Goal: Task Accomplishment & Management: Manage account settings

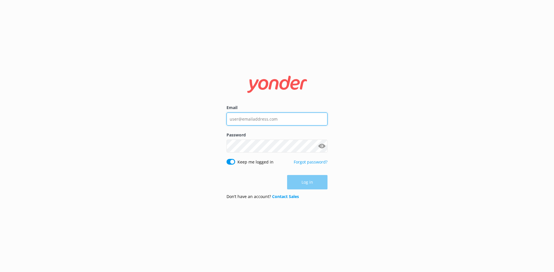
click at [261, 116] on input "Email" at bounding box center [276, 119] width 101 height 13
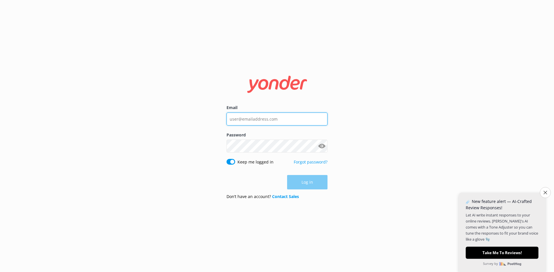
type input "[EMAIL_ADDRESS][DOMAIN_NAME]"
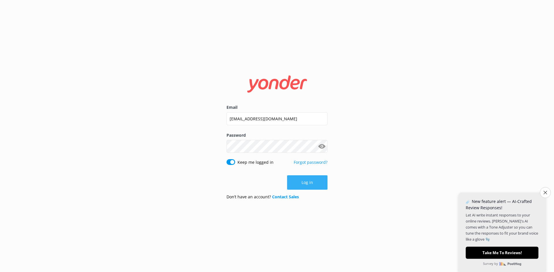
click at [300, 178] on button "Log in" at bounding box center [307, 183] width 40 height 14
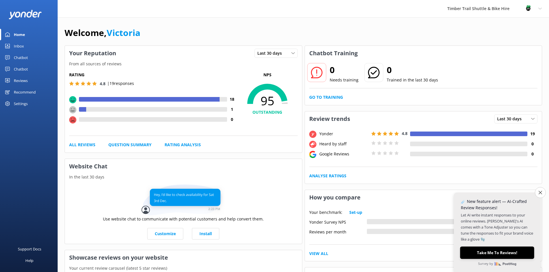
click at [497, 252] on button "Take Me To Reviews!" at bounding box center [497, 253] width 74 height 12
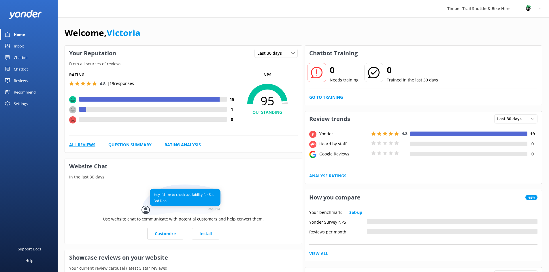
click at [81, 145] on link "All Reviews" at bounding box center [82, 145] width 26 height 6
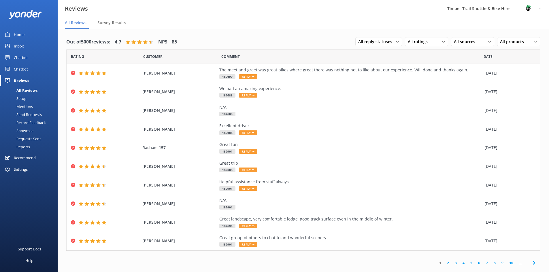
click at [537, 8] on div "Profile Settings Logout" at bounding box center [533, 8] width 32 height 17
click at [264, 15] on div "Reviews Timber Trail Shuttle & Bike Hire Profile Settings Logout" at bounding box center [274, 8] width 549 height 17
click at [107, 21] on span "Survey Results" at bounding box center [111, 23] width 29 height 6
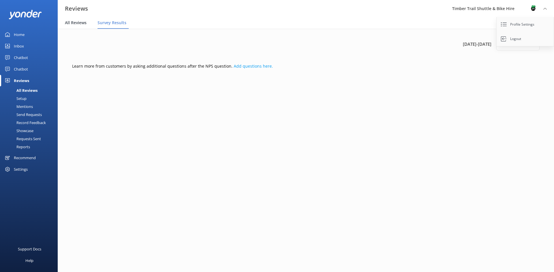
click at [80, 23] on span "All Reviews" at bounding box center [76, 23] width 22 height 6
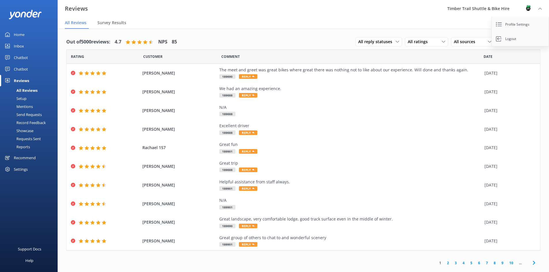
click at [26, 147] on div "Reports" at bounding box center [16, 147] width 27 height 8
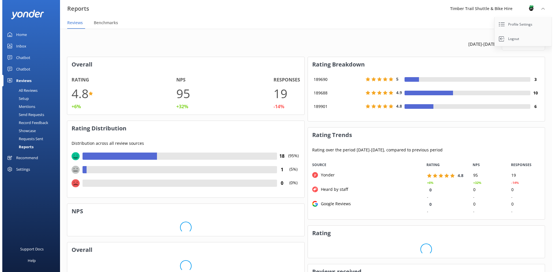
scroll to position [58, 232]
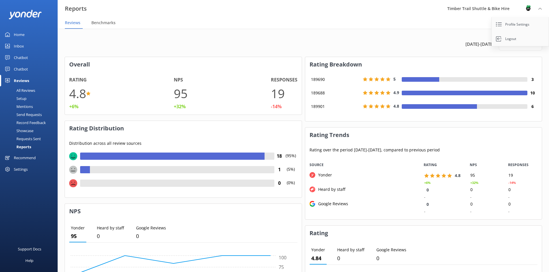
click at [237, 36] on div "[DATE] - [DATE] Last 30 days Last 7 days Last 30 days Last 90 days Last 180 day…" at bounding box center [304, 252] width 492 height 446
click at [25, 140] on div "Requests Sent" at bounding box center [21, 139] width 37 height 8
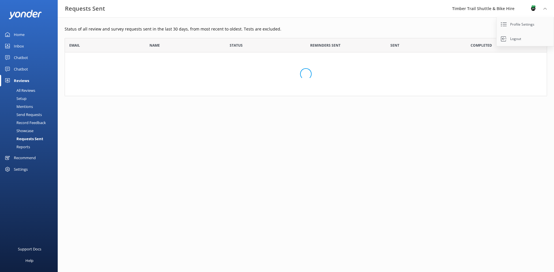
scroll to position [155, 478]
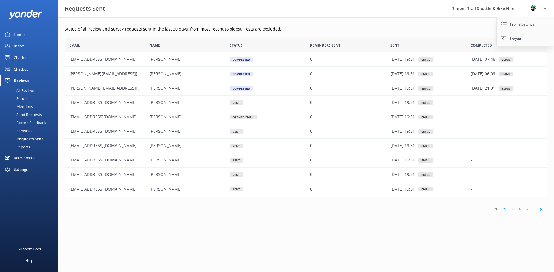
click at [25, 122] on div "Record Feedback" at bounding box center [24, 123] width 42 height 8
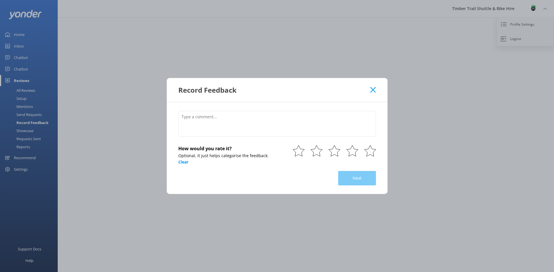
click at [371, 92] on use at bounding box center [372, 89] width 5 height 5
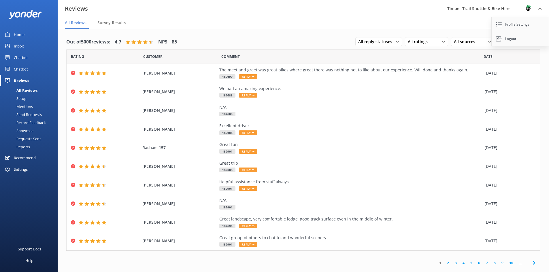
click at [32, 116] on div "Send Requests" at bounding box center [22, 115] width 38 height 8
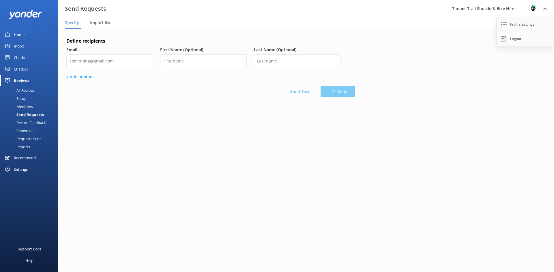
click at [34, 122] on div "Record Feedback" at bounding box center [24, 123] width 42 height 8
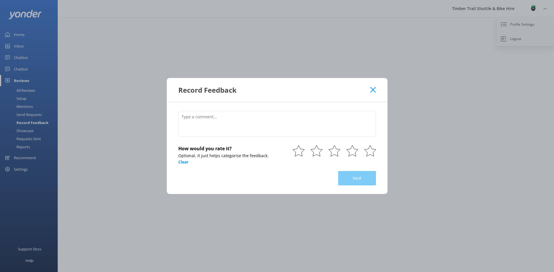
click at [373, 88] on icon at bounding box center [372, 90] width 5 height 6
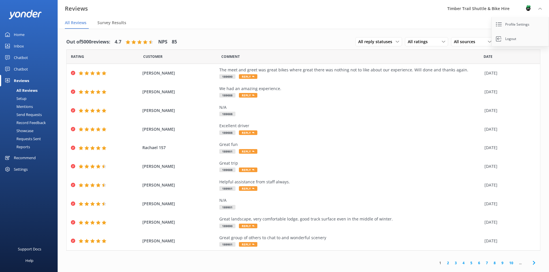
click at [24, 108] on div "Mentions" at bounding box center [17, 107] width 29 height 8
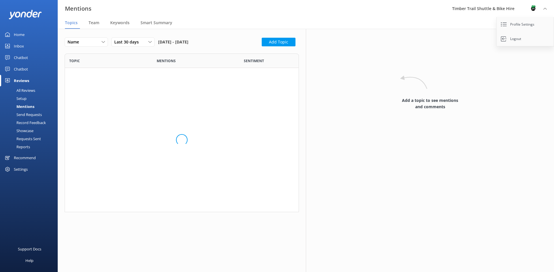
scroll to position [218, 225]
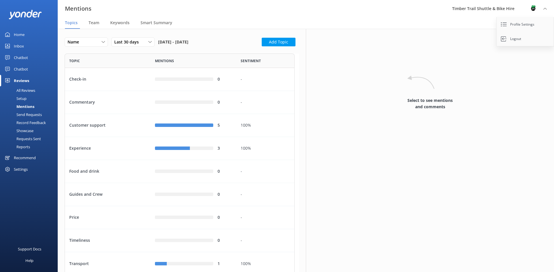
click at [25, 93] on div "All Reviews" at bounding box center [19, 90] width 32 height 8
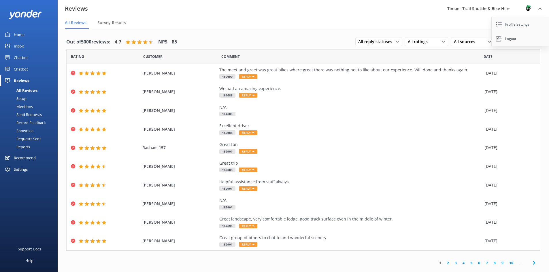
click at [20, 170] on div "Settings" at bounding box center [21, 170] width 14 height 12
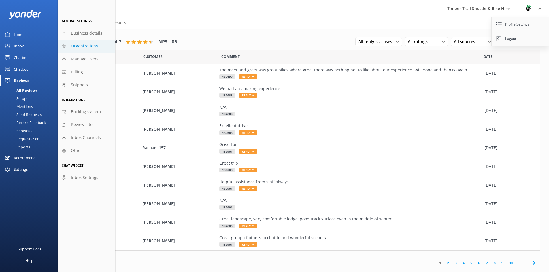
click at [88, 48] on span "Organizations" at bounding box center [84, 46] width 27 height 6
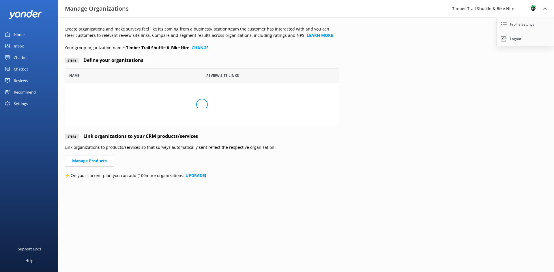
scroll to position [54, 270]
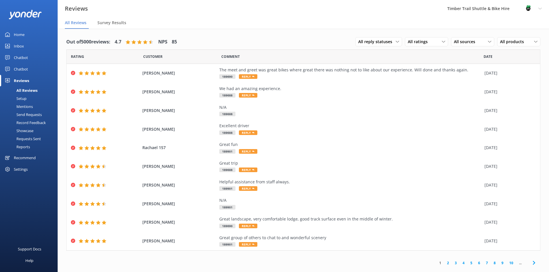
click at [536, 9] on div "Profile Settings Logout" at bounding box center [533, 8] width 32 height 17
click at [17, 150] on div "Reports" at bounding box center [16, 147] width 27 height 8
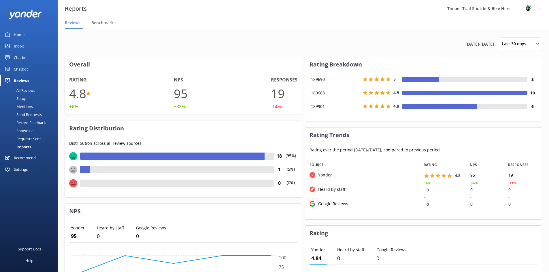
click at [28, 90] on div "All Reviews" at bounding box center [19, 90] width 32 height 8
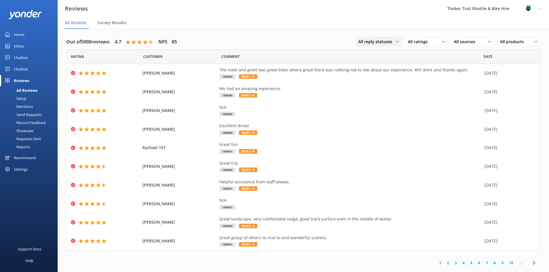
click at [381, 41] on span "All reply statuses" at bounding box center [376, 42] width 37 height 6
click at [112, 24] on span "Survey Results" at bounding box center [111, 23] width 29 height 6
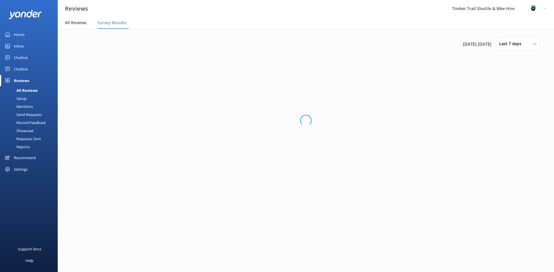
click at [79, 21] on span "All Reviews" at bounding box center [76, 23] width 22 height 6
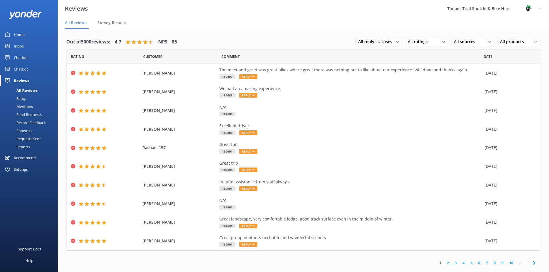
click at [22, 57] on div "Chatbot" at bounding box center [21, 58] width 14 height 12
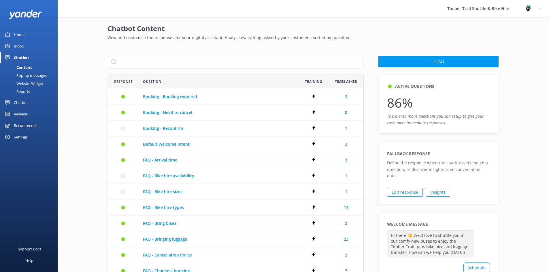
click at [24, 102] on div "Chatbot" at bounding box center [21, 103] width 14 height 12
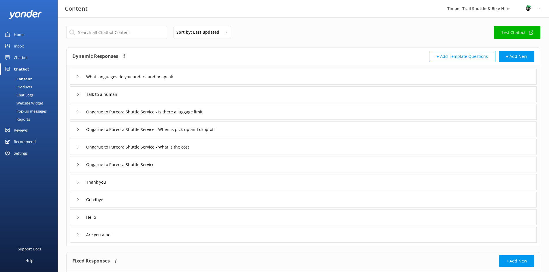
click at [18, 32] on div "Home" at bounding box center [19, 35] width 11 height 12
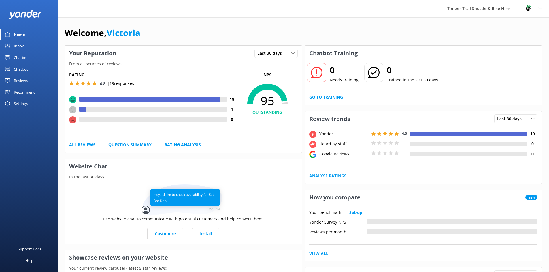
click at [336, 177] on link "Analyse Ratings" at bounding box center [327, 176] width 37 height 6
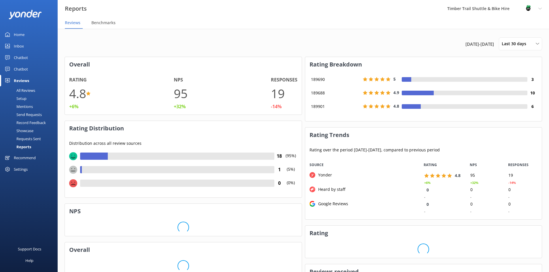
scroll to position [58, 232]
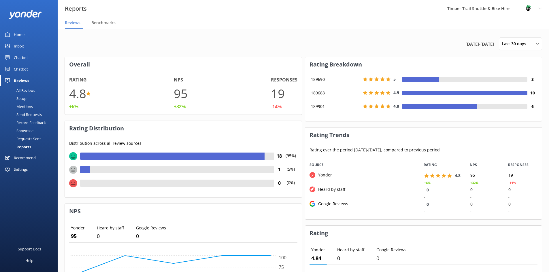
click at [18, 168] on div "Settings" at bounding box center [21, 170] width 14 height 12
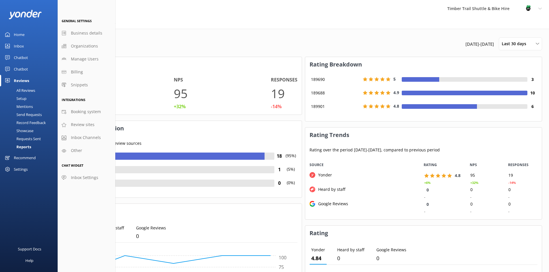
click at [181, 134] on h3 "Rating Distribution" at bounding box center [183, 128] width 237 height 15
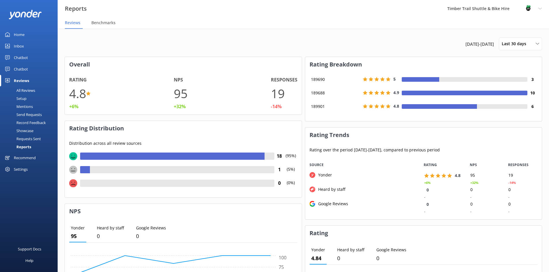
click at [540, 9] on use at bounding box center [540, 9] width 3 height 2
click at [520, 25] on link "Profile Settings" at bounding box center [521, 24] width 58 height 14
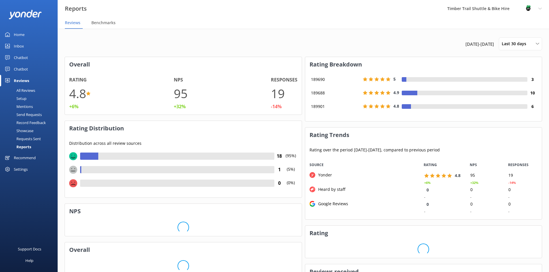
scroll to position [58, 232]
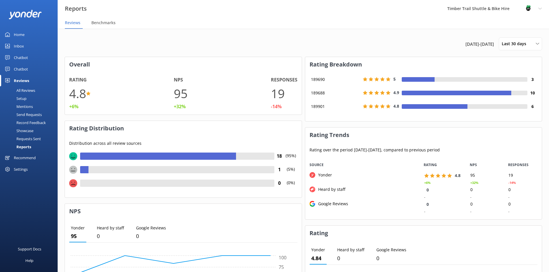
click at [539, 10] on icon at bounding box center [540, 8] width 3 height 3
click at [517, 25] on link "Profile Settings" at bounding box center [521, 24] width 58 height 14
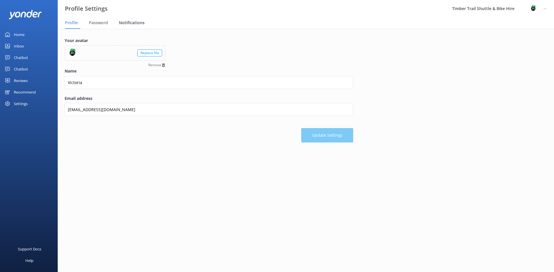
click at [120, 22] on span "Notifications" at bounding box center [132, 23] width 26 height 6
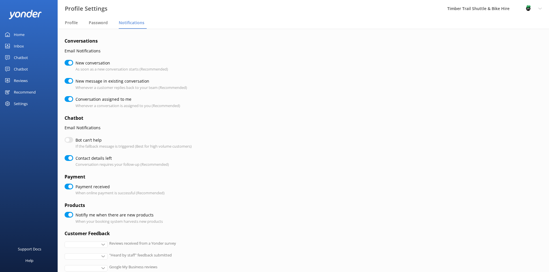
checkbox input "true"
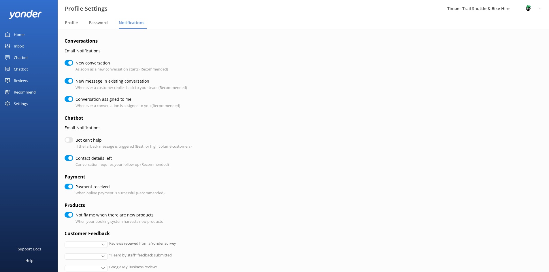
checkbox input "true"
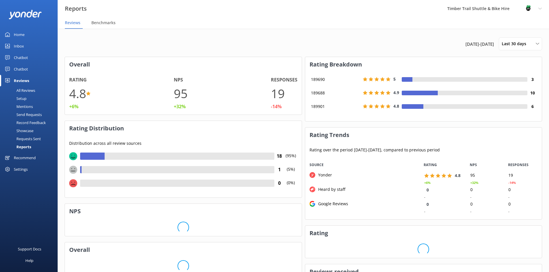
scroll to position [58, 232]
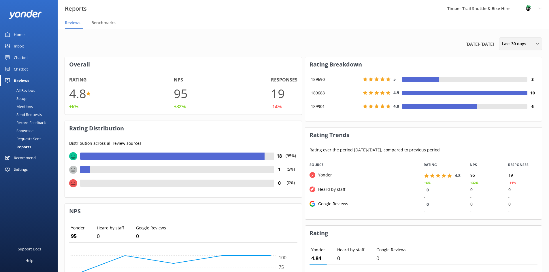
click at [518, 46] on span "Last 30 days" at bounding box center [516, 44] width 28 height 6
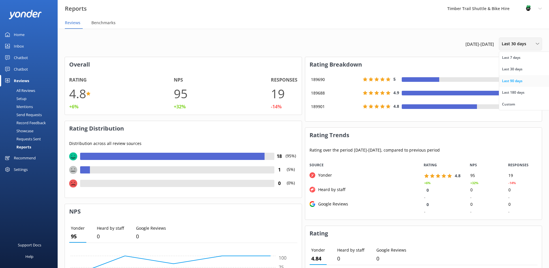
click at [517, 80] on div "Last 90 days" at bounding box center [512, 81] width 20 height 6
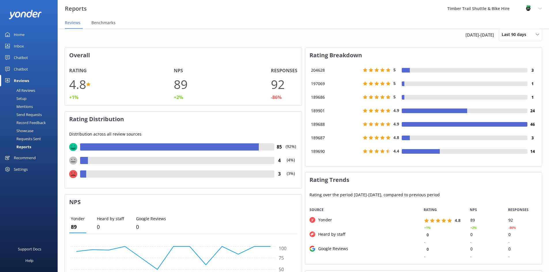
scroll to position [0, 0]
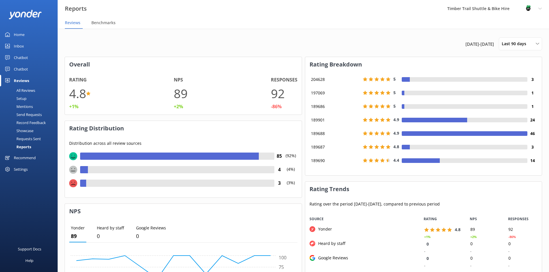
scroll to position [58, 232]
click at [95, 158] on div at bounding box center [169, 156] width 178 height 7
click at [405, 79] on div at bounding box center [406, 79] width 8 height 5
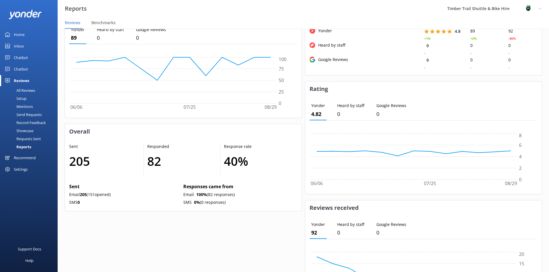
scroll to position [257, 0]
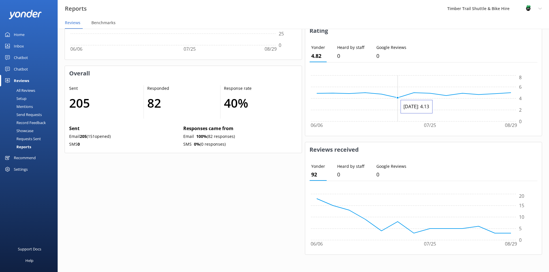
click at [398, 97] on circle at bounding box center [397, 98] width 2 height 2
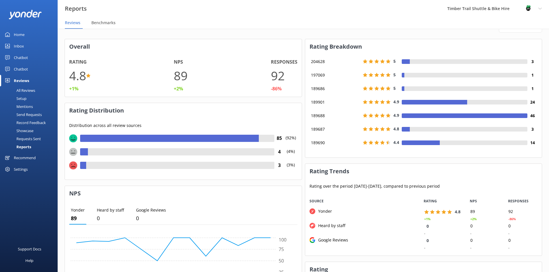
scroll to position [0, 0]
